Goal: Task Accomplishment & Management: Manage account settings

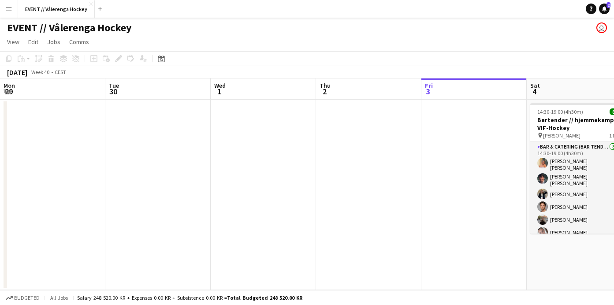
scroll to position [0, 211]
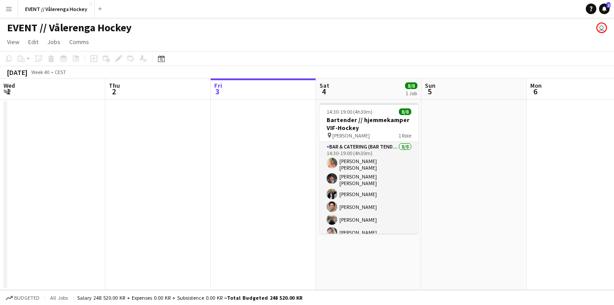
click at [285, 132] on app-date-cell at bounding box center [263, 195] width 105 height 190
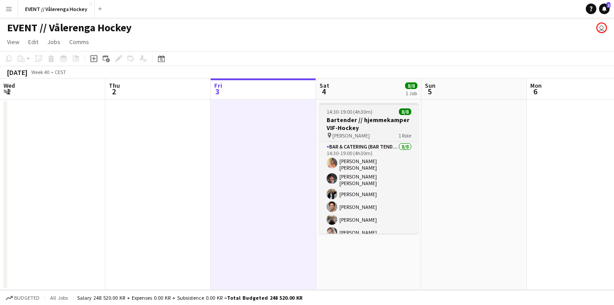
click at [355, 132] on span "[PERSON_NAME]" at bounding box center [350, 135] width 37 height 7
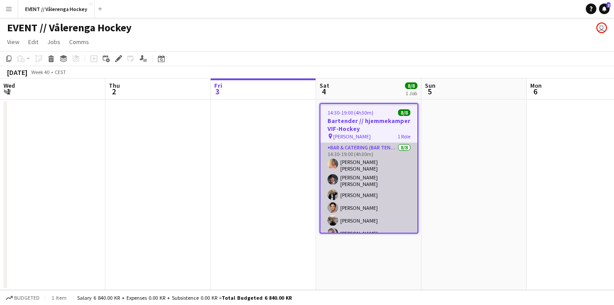
click at [369, 201] on app-card-role "Bar & Catering (Bar Tender) [DATE] 14:30-19:00 (4h30m) [PERSON_NAME] [PERSON_NA…" at bounding box center [368, 206] width 97 height 127
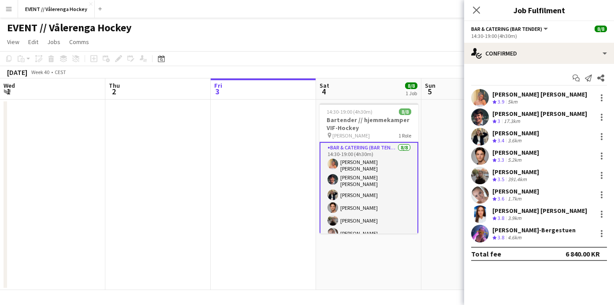
scroll to position [0, 0]
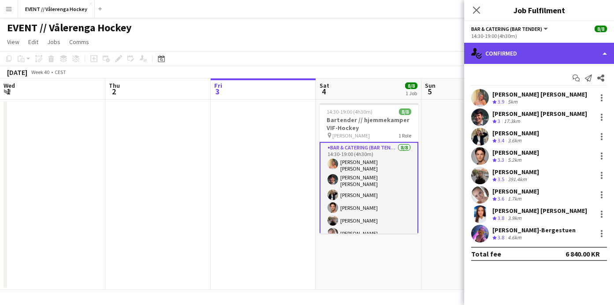
click at [606, 51] on div "single-neutral-actions-check-2 Confirmed" at bounding box center [539, 53] width 150 height 21
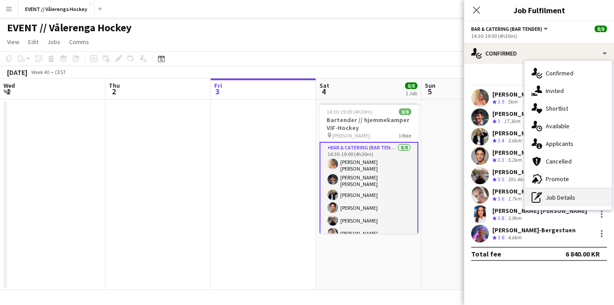
click at [545, 194] on div "pen-write Job Details" at bounding box center [567, 197] width 87 height 18
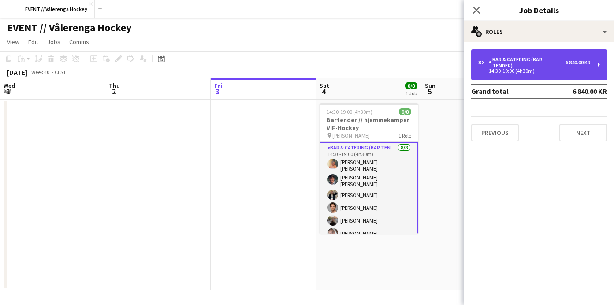
click at [495, 58] on div "Bar & Catering (Bar Tender)" at bounding box center [526, 62] width 77 height 12
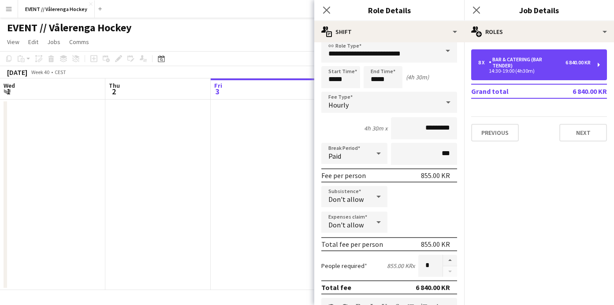
scroll to position [9, 0]
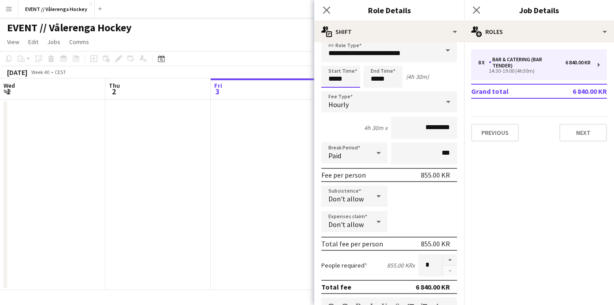
click at [347, 77] on input "*****" at bounding box center [340, 77] width 39 height 22
click at [350, 92] on div at bounding box center [349, 92] width 18 height 9
type input "*****"
click at [352, 57] on div at bounding box center [349, 61] width 18 height 9
click at [312, 155] on app-date-cell at bounding box center [263, 195] width 105 height 190
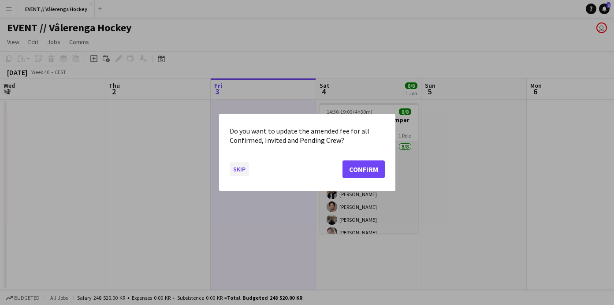
click at [241, 169] on button "Skip" at bounding box center [238, 169] width 19 height 14
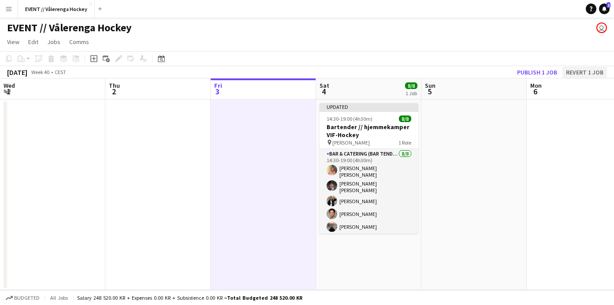
click at [581, 67] on button "Revert 1 job" at bounding box center [584, 72] width 44 height 11
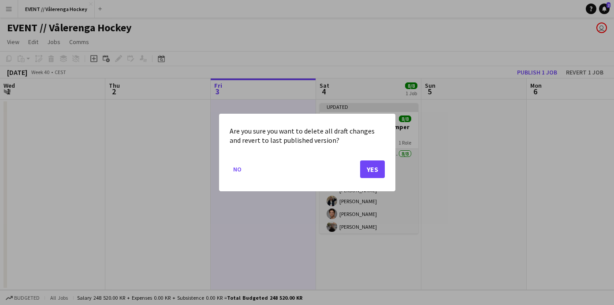
click at [369, 175] on button "Yes" at bounding box center [372, 169] width 25 height 18
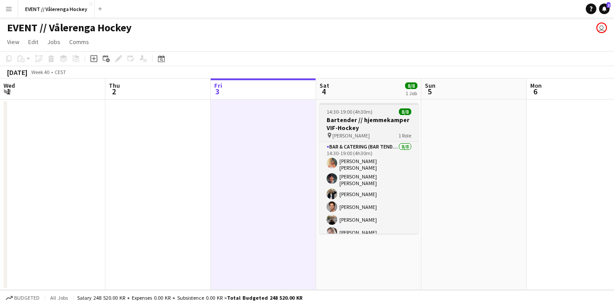
click at [337, 132] on span "[PERSON_NAME]" at bounding box center [350, 135] width 37 height 7
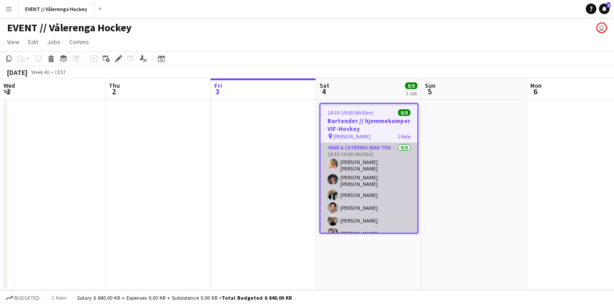
click at [362, 164] on app-card-role "Bar & Catering (Bar Tender) [DATE] 14:30-19:00 (4h30m) [PERSON_NAME] [PERSON_NA…" at bounding box center [368, 206] width 97 height 127
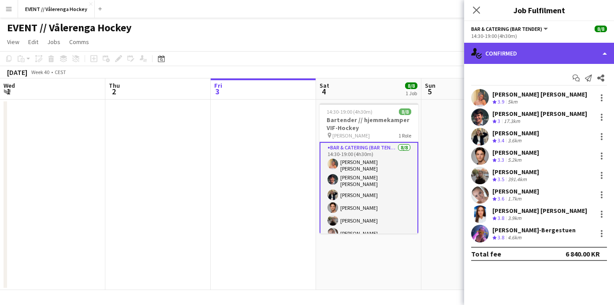
click at [581, 51] on div "single-neutral-actions-check-2 Confirmed" at bounding box center [539, 53] width 150 height 21
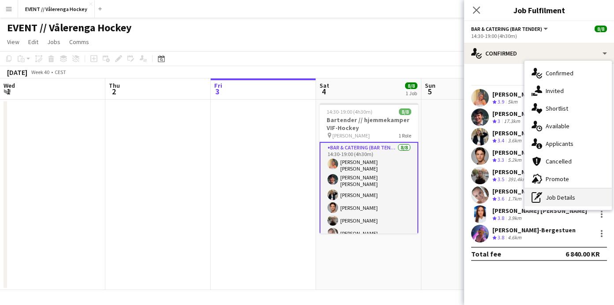
click at [564, 192] on div "pen-write Job Details" at bounding box center [567, 197] width 87 height 18
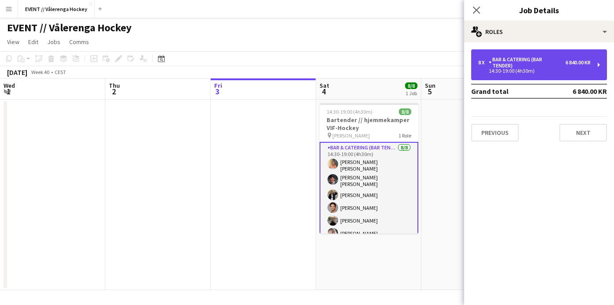
click at [506, 68] on div "Bar & Catering (Bar Tender)" at bounding box center [526, 62] width 77 height 12
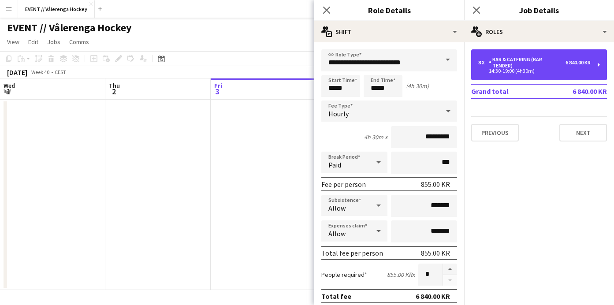
scroll to position [0, 0]
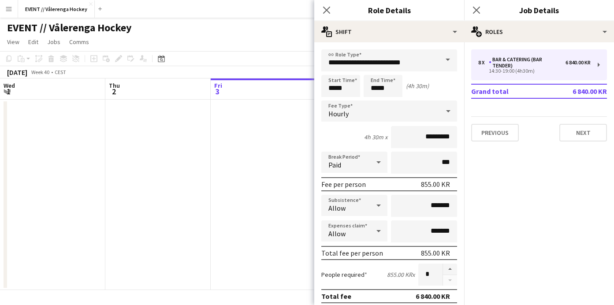
click at [250, 195] on app-date-cell at bounding box center [263, 195] width 105 height 190
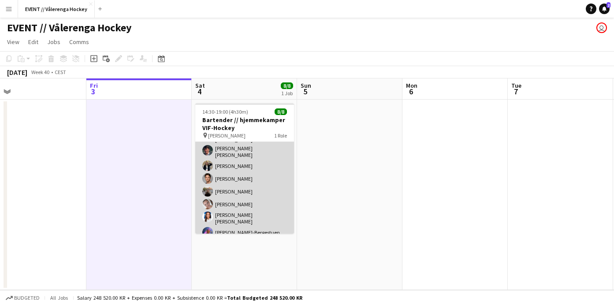
scroll to position [28, 0]
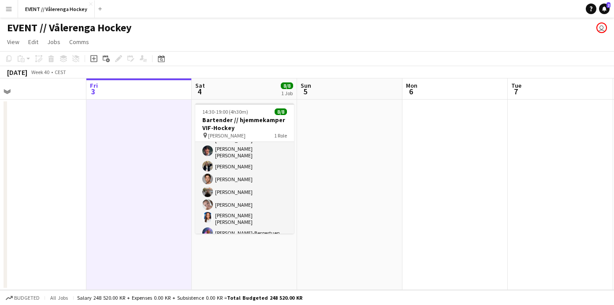
click at [176, 205] on app-date-cell at bounding box center [138, 195] width 105 height 190
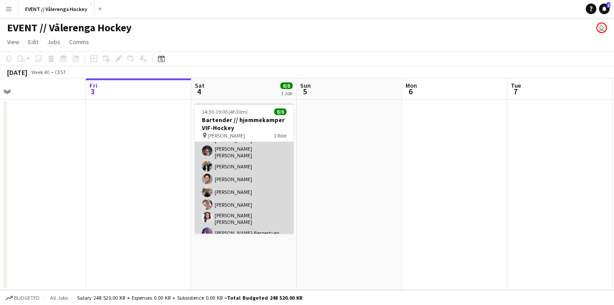
scroll to position [0, 0]
click at [246, 170] on app-card-role "Bar & Catering (Bar Tender) [DATE] 14:30-19:00 (4h30m) [PERSON_NAME] [PERSON_NA…" at bounding box center [244, 177] width 99 height 127
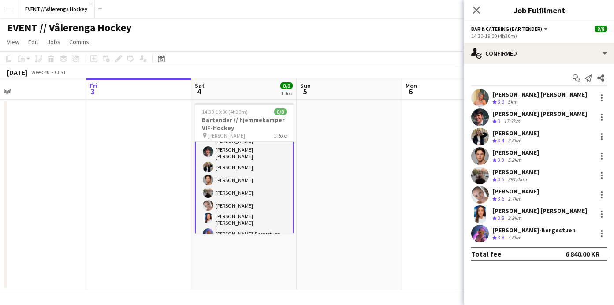
click at [478, 94] on app-user-avatar at bounding box center [480, 98] width 18 height 18
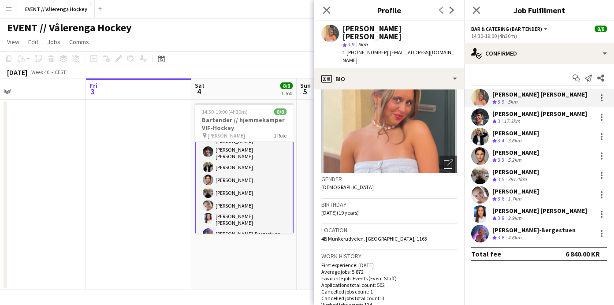
scroll to position [56, 0]
drag, startPoint x: 378, startPoint y: 43, endPoint x: 445, endPoint y: 43, distance: 66.5
click at [445, 48] on div "t. [PHONE_NUMBER] | [EMAIL_ADDRESS][DOMAIN_NAME]" at bounding box center [399, 56] width 115 height 16
copy span "[EMAIL_ADDRESS][DOMAIN_NAME]"
click at [482, 115] on app-user-avatar at bounding box center [480, 117] width 18 height 18
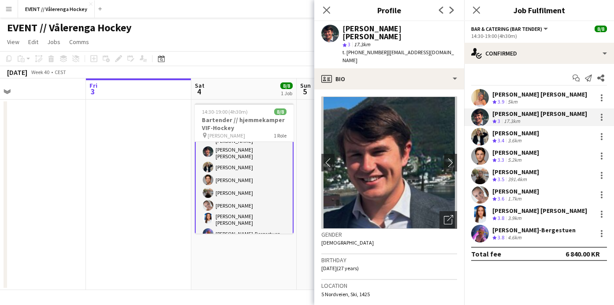
drag, startPoint x: 378, startPoint y: 44, endPoint x: 439, endPoint y: 45, distance: 60.8
click at [439, 45] on div "[PERSON_NAME] [PERSON_NAME] star 3 17.3km t. [PHONE_NUMBER] | [EMAIL_ADDRESS][D…" at bounding box center [389, 44] width 150 height 47
copy span "[EMAIL_ADDRESS][DOMAIN_NAME]"
click at [483, 136] on app-user-avatar at bounding box center [480, 137] width 18 height 18
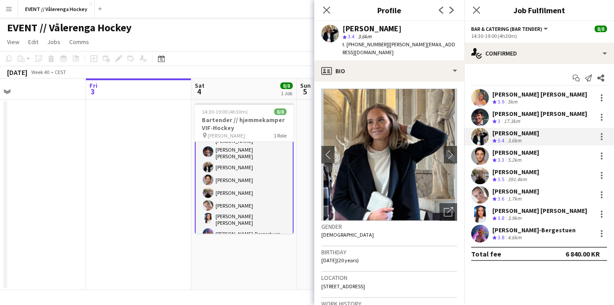
drag, startPoint x: 379, startPoint y: 44, endPoint x: 451, endPoint y: 44, distance: 72.2
click at [451, 44] on app-profile-header "[PERSON_NAME] star 3.4 3.6km t. [PHONE_NUMBER] | [PERSON_NAME][EMAIL_ADDRESS][D…" at bounding box center [389, 40] width 150 height 39
copy span "[PERSON_NAME][EMAIL_ADDRESS][DOMAIN_NAME]"
click at [484, 155] on app-user-avatar at bounding box center [480, 156] width 18 height 18
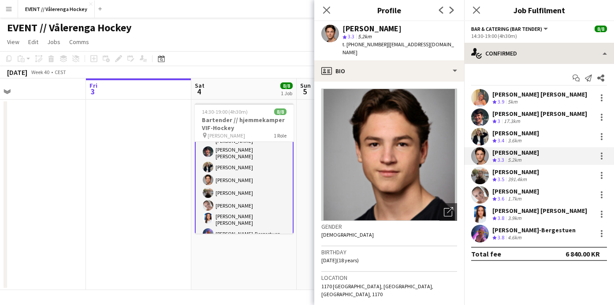
drag, startPoint x: 378, startPoint y: 44, endPoint x: 478, endPoint y: 43, distance: 100.0
click at [478, 43] on body "Menu Boards Boards Boards All jobs Status Workforce Workforce My Workforce Recr…" at bounding box center [307, 152] width 614 height 305
click at [438, 40] on app-profile-header "[PERSON_NAME] star 3.3 5.2km t. [PHONE_NUMBER] | [EMAIL_ADDRESS][DOMAIN_NAME]" at bounding box center [389, 40] width 150 height 39
drag, startPoint x: 378, startPoint y: 45, endPoint x: 431, endPoint y: 43, distance: 53.3
click at [431, 43] on div "[PERSON_NAME] star 3.3 5.2km t. [PHONE_NUMBER] | [EMAIL_ADDRESS][DOMAIN_NAME]" at bounding box center [389, 40] width 150 height 39
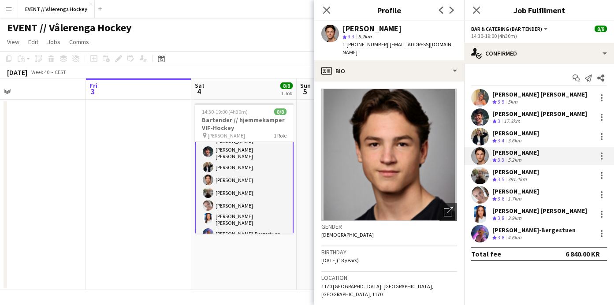
copy span "[EMAIL_ADDRESS][DOMAIN_NAME]"
click at [482, 174] on app-user-avatar at bounding box center [480, 175] width 18 height 18
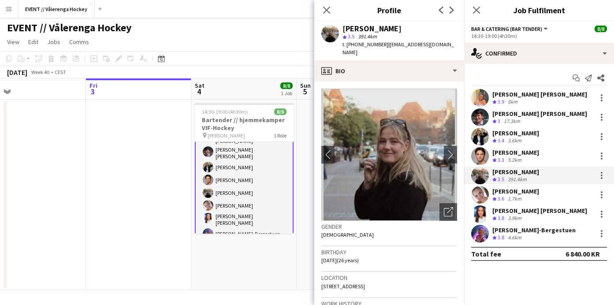
drag, startPoint x: 379, startPoint y: 43, endPoint x: 451, endPoint y: 43, distance: 71.8
click at [451, 43] on app-profile-header "[PERSON_NAME] star 3.5 391.4km t. [PHONE_NUMBER] | [EMAIL_ADDRESS][DOMAIN_NAME]" at bounding box center [389, 40] width 150 height 39
copy span "[EMAIL_ADDRESS][DOMAIN_NAME]"
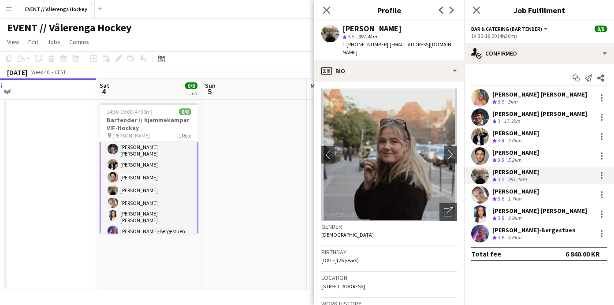
scroll to position [30, 0]
click at [477, 193] on app-user-avatar at bounding box center [480, 195] width 18 height 18
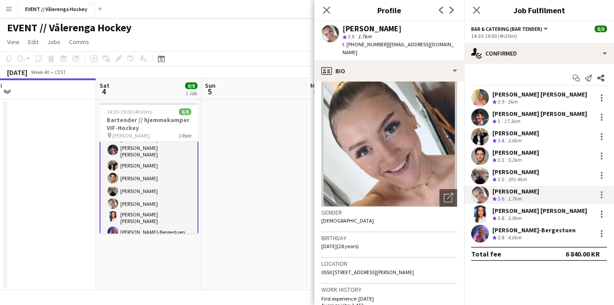
scroll to position [0, 0]
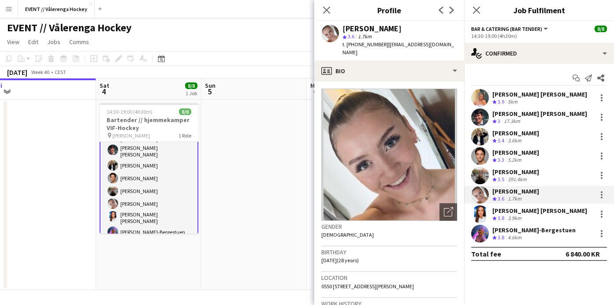
drag, startPoint x: 379, startPoint y: 43, endPoint x: 453, endPoint y: 45, distance: 74.5
click at [453, 45] on app-profile-header "[PERSON_NAME] star 3.6 1.7km t. [PHONE_NUMBER] | [EMAIL_ADDRESS][DOMAIN_NAME]" at bounding box center [389, 40] width 150 height 39
copy span "[EMAIL_ADDRESS][DOMAIN_NAME]"
click at [482, 214] on app-user-avatar at bounding box center [480, 214] width 18 height 18
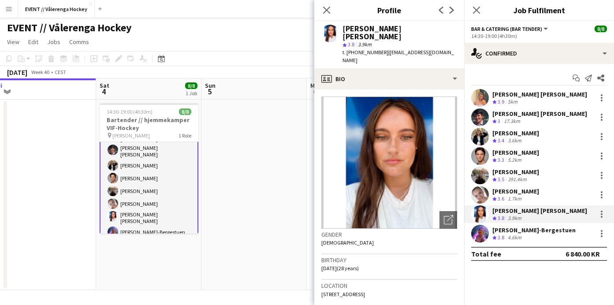
drag, startPoint x: 379, startPoint y: 41, endPoint x: 439, endPoint y: 41, distance: 59.9
click at [439, 48] on div "t. [PHONE_NUMBER] | [EMAIL_ADDRESS][DOMAIN_NAME]" at bounding box center [399, 56] width 115 height 16
copy span "[EMAIL_ADDRESS][DOMAIN_NAME]"
click at [480, 230] on app-user-avatar at bounding box center [480, 234] width 18 height 18
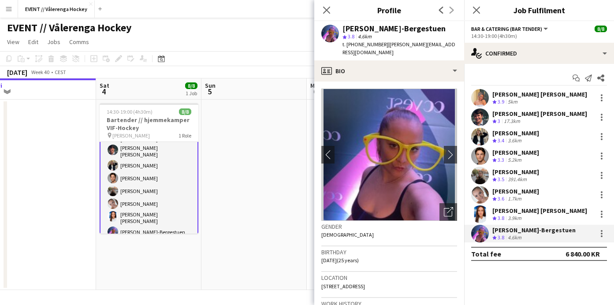
drag, startPoint x: 379, startPoint y: 44, endPoint x: 439, endPoint y: 44, distance: 59.9
click at [439, 44] on div "t. [PHONE_NUMBER] | [EMAIL_ADDRESS][DOMAIN_NAME]" at bounding box center [399, 49] width 115 height 16
copy span "[PERSON_NAME][EMAIL_ADDRESS][DOMAIN_NAME]"
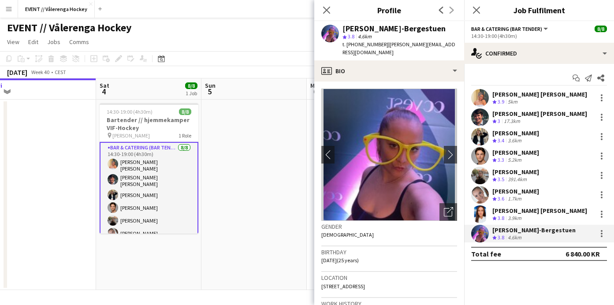
click at [46, 197] on app-date-cell at bounding box center [43, 195] width 105 height 190
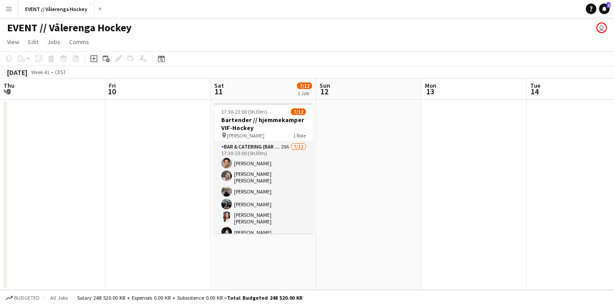
scroll to position [0, 329]
